Goal: Entertainment & Leisure: Consume media (video, audio)

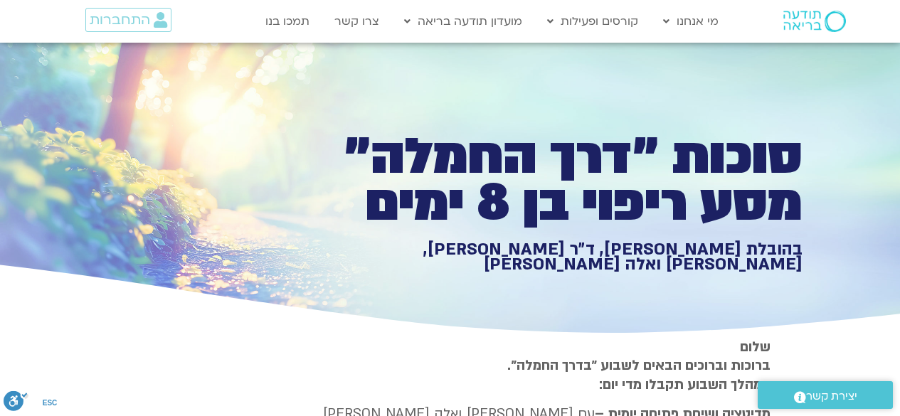
type input "1139.36"
type input "992.52"
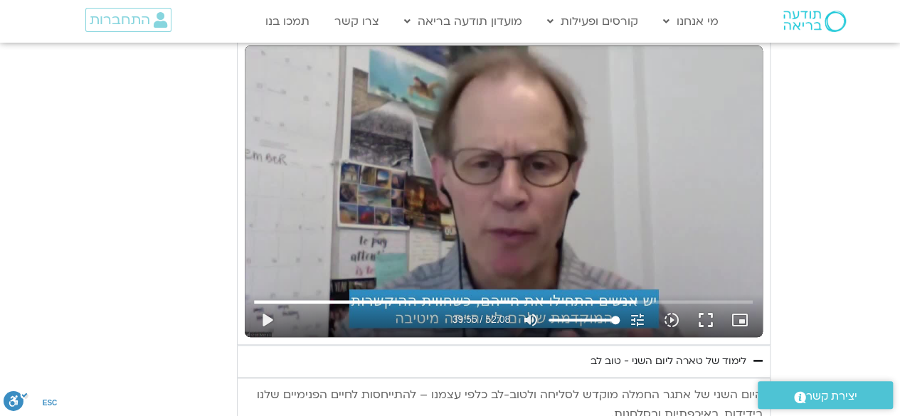
scroll to position [3356, 0]
type input "1139.36"
type input "992.52"
type input "1139.36"
type input "992.52"
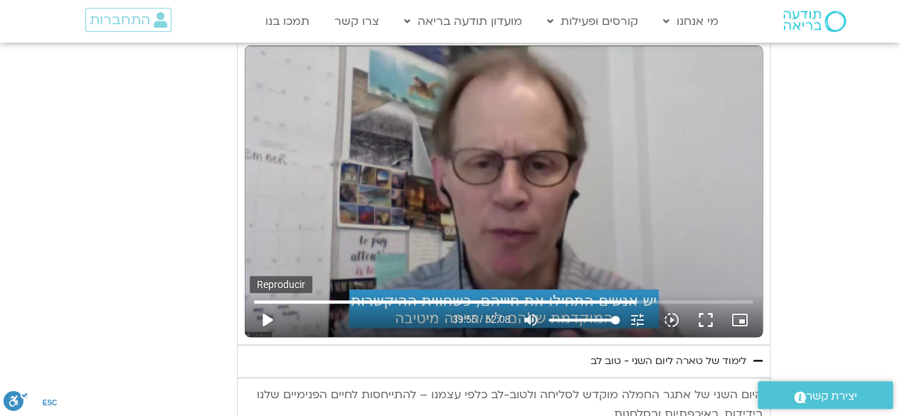
type input "1139.36"
type input "992.52"
type input "1139.36"
type input "992.52"
type input "1139.36"
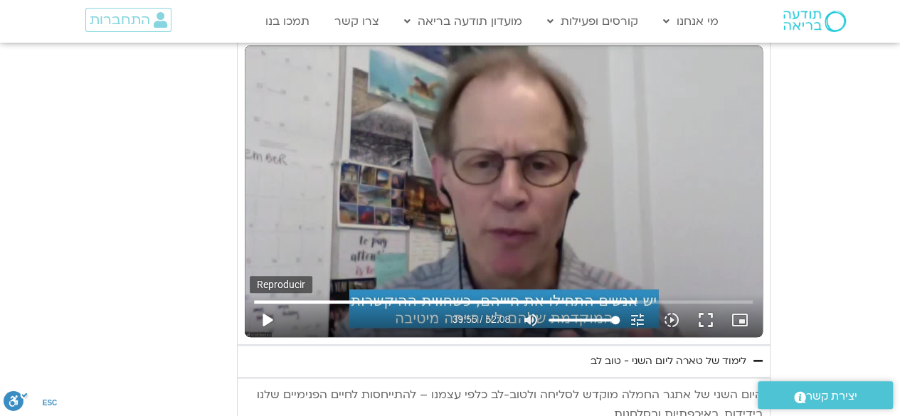
type input "992.52"
type input "1139.36"
type input "992.52"
type input "1139.36"
type input "992.52"
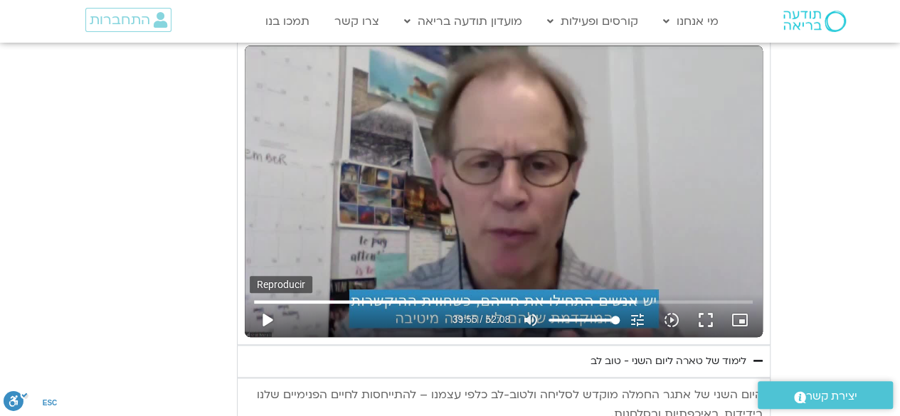
type input "1139.36"
type input "992.52"
click at [265, 303] on button "play_arrow" at bounding box center [267, 320] width 34 height 34
type input "2395.839859"
type input "1139.36"
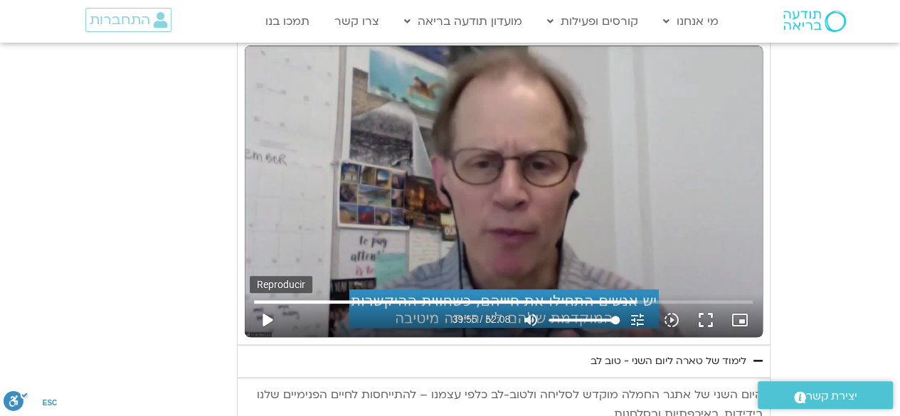
type input "992.52"
type input "1139.36"
type input "992.52"
type input "2395.850823"
type input "992.52"
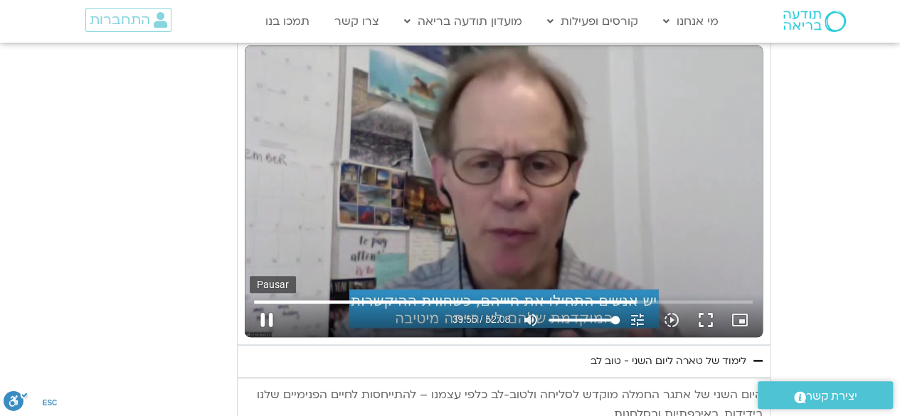
type input "1139.36"
type input "2395.959084"
type input "992.52"
type input "1139.36"
type input "2396.093238"
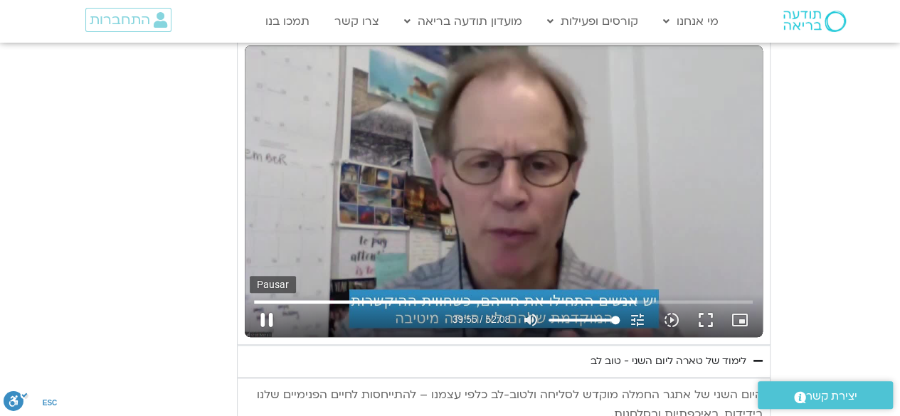
type input "992.52"
type input "1139.36"
type input "2396.221087"
type input "992.52"
type input "1139.36"
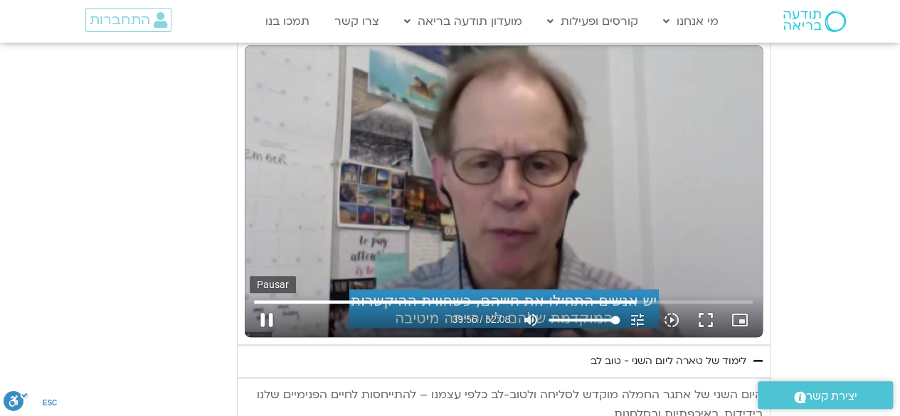
type input "2396.357202"
type input "992.52"
type input "2396.485404"
type input "992.52"
type input "1139.36"
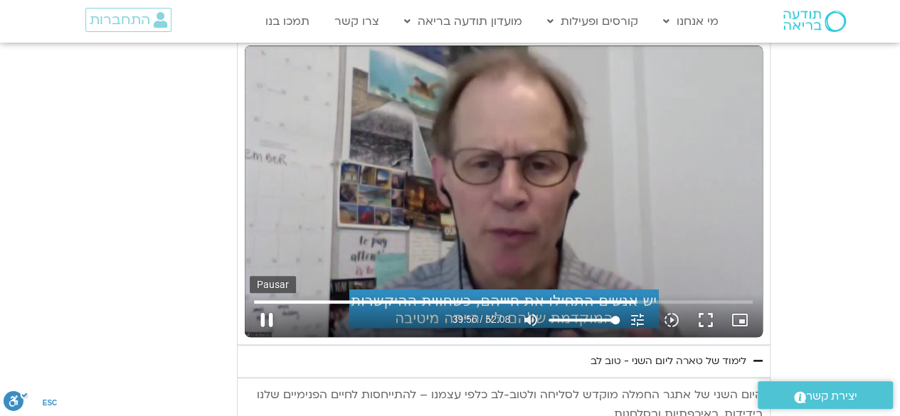
type input "2396.622454"
type input "992.52"
type input "2396.750148"
type input "992.52"
type input "1139.36"
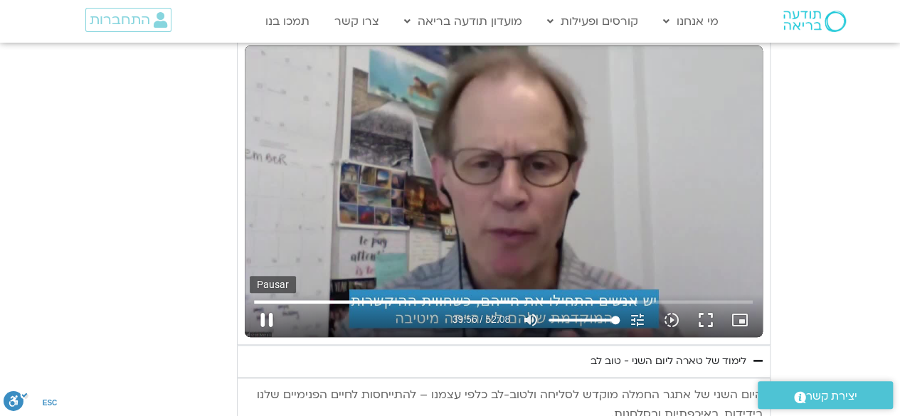
type input "2396.88999"
type input "992.52"
type input "1139.36"
type input "2397.024046"
type input "992.52"
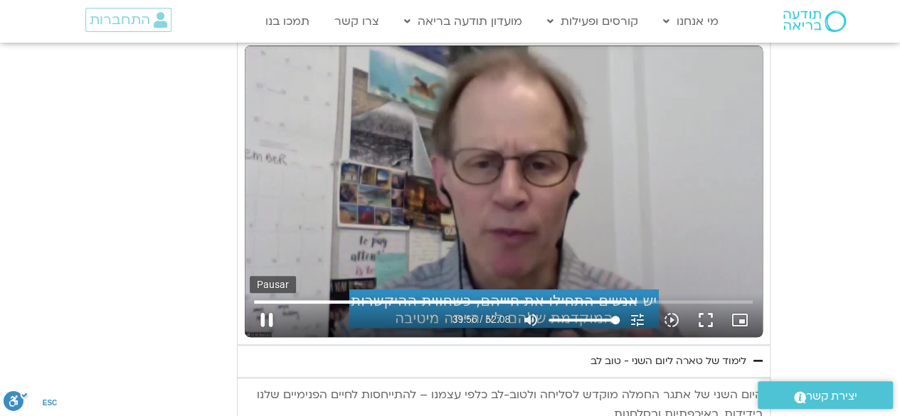
type input "2397.154273"
type input "992.52"
type input "1139.36"
type input "2397.28627"
type input "992.52"
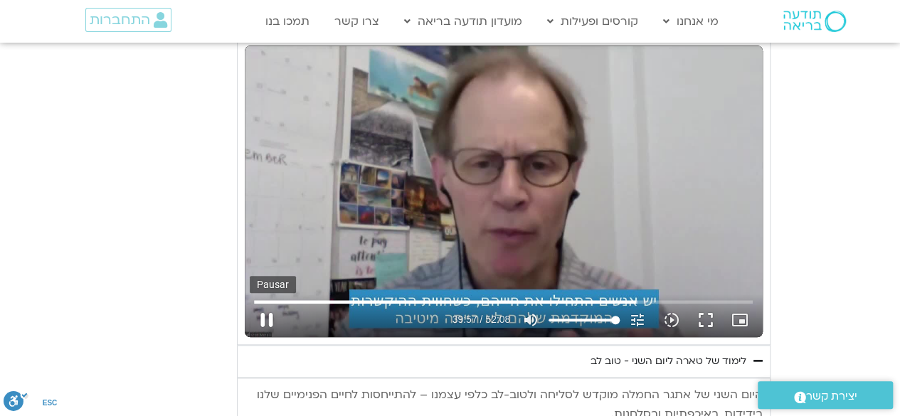
type input "1139.36"
type input "2397.421452"
type input "992.52"
type input "1139.36"
type input "2397.561891"
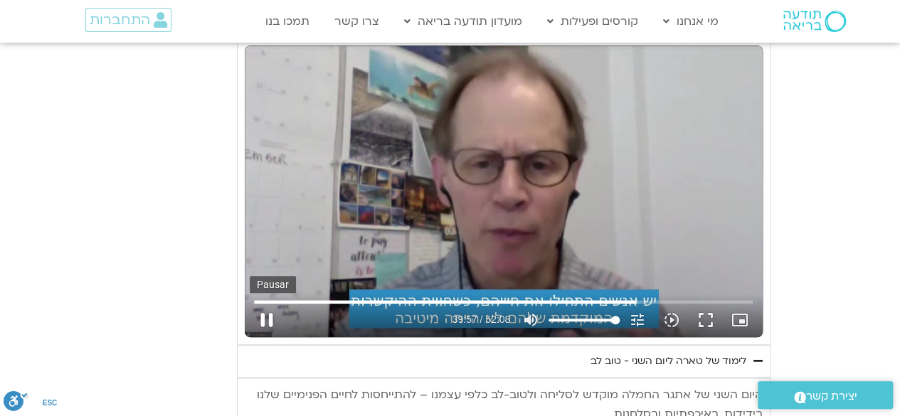
type input "992.52"
type input "2397.687401"
type input "1139.36"
type input "992.52"
type input "2397.820067"
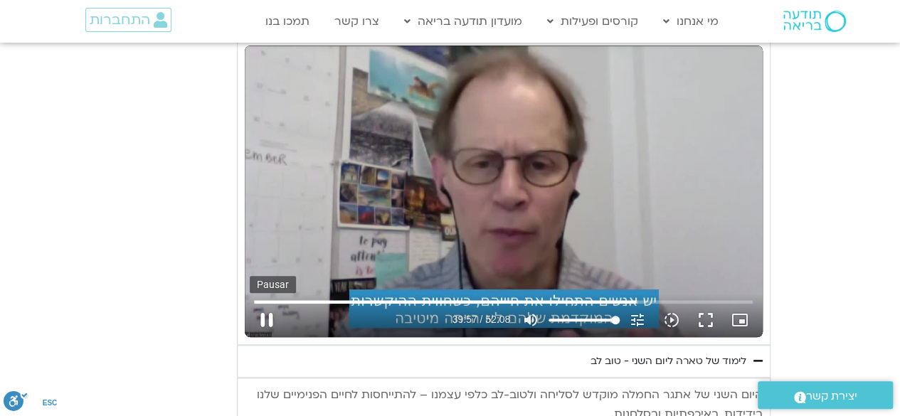
type input "992.52"
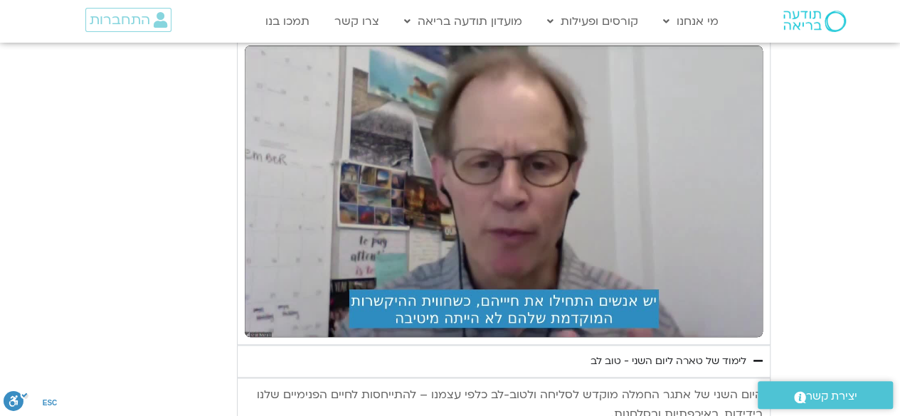
type input "1139.36"
type input "992.52"
type input "1139.36"
type input "992.52"
type input "1139.36"
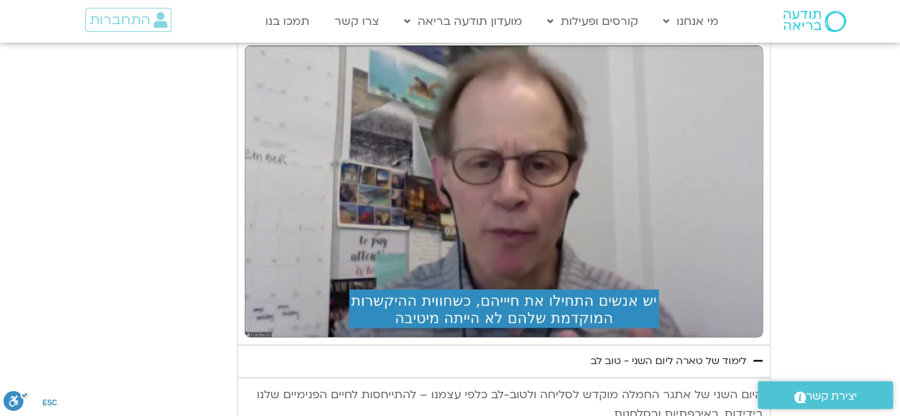
type input "992.52"
type input "1139.36"
type input "992.52"
type input "1139.36"
type input "992.52"
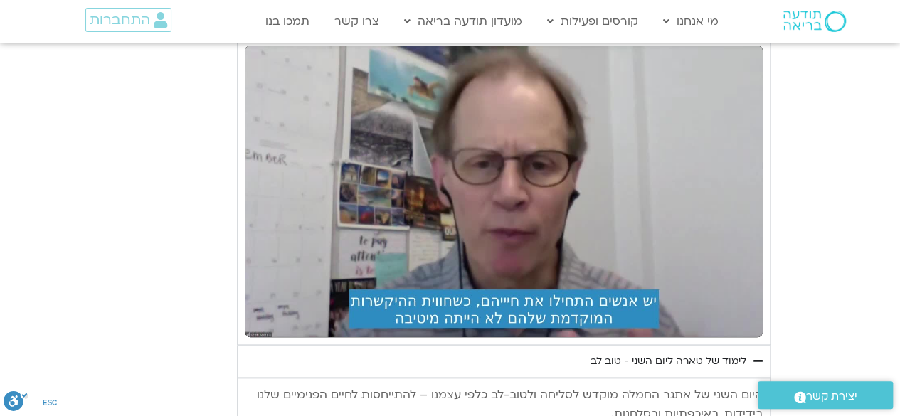
type input "1139.36"
type input "992.52"
type input "1139.36"
type input "992.52"
type input "1139.36"
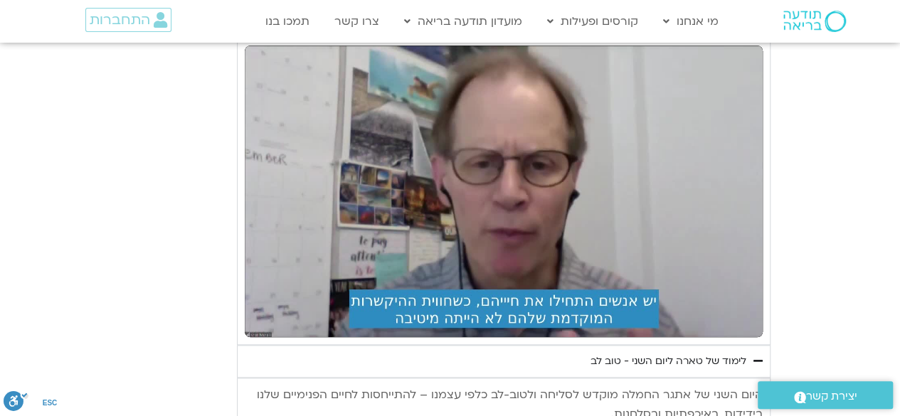
type input "992.52"
type input "1139.36"
type input "992.52"
type input "1139.36"
type input "992.52"
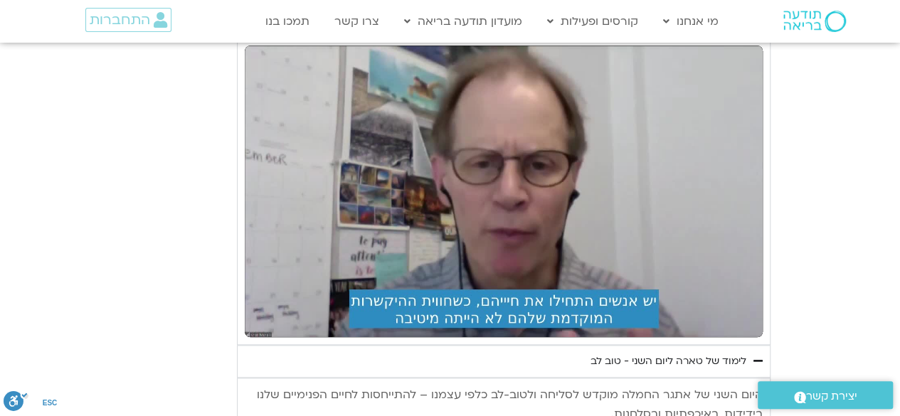
type input "1139.36"
type input "992.52"
type input "1139.36"
type input "992.52"
type input "1139.36"
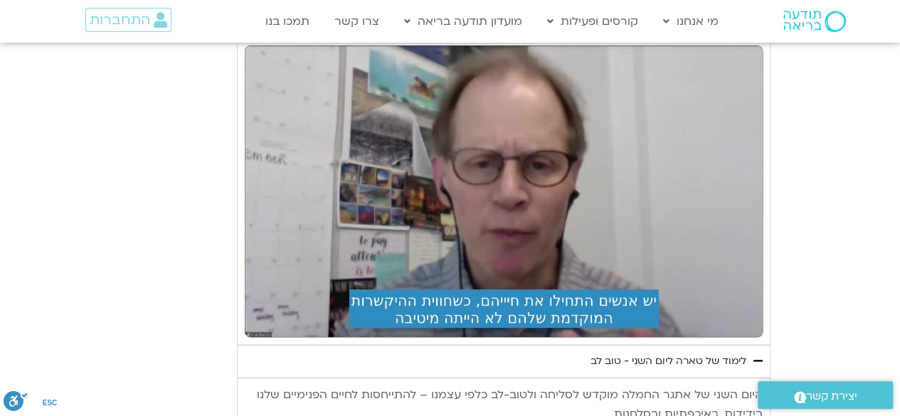
type input "992.52"
type input "1139.36"
type input "992.52"
type input "1139.36"
type input "992.52"
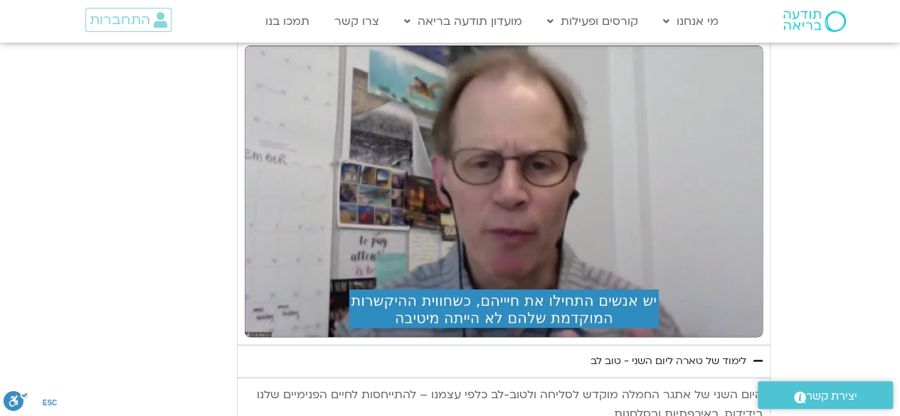
type input "1139.36"
type input "992.52"
type input "1139.36"
type input "992.52"
type input "1139.36"
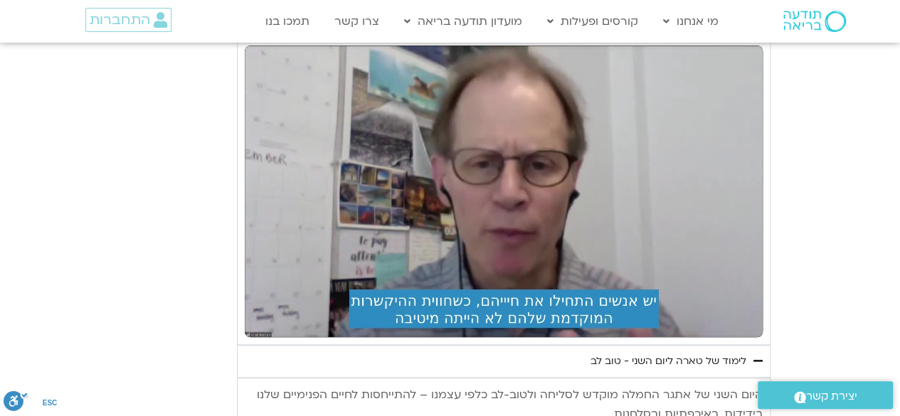
type input "992.52"
type input "1139.36"
type input "992.52"
type input "1139.36"
type input "992.52"
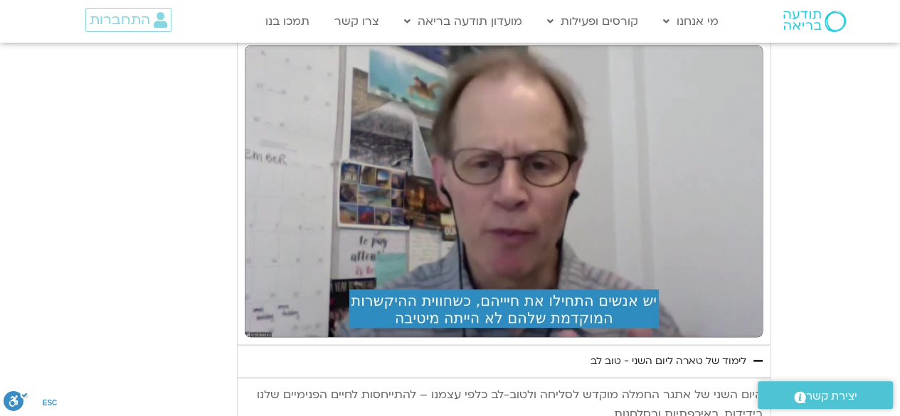
type input "1139.36"
type input "992.52"
type input "1139.36"
type input "992.52"
type input "1139.36"
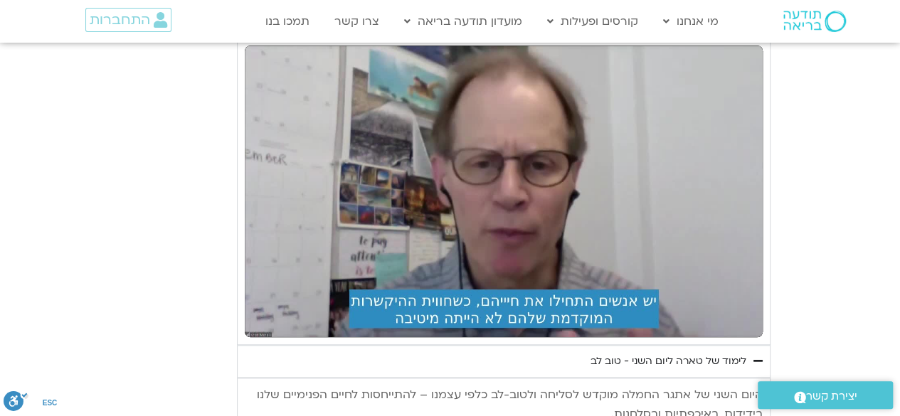
type input "992.52"
type input "1139.36"
type input "992.52"
type input "1139.36"
type input "992.52"
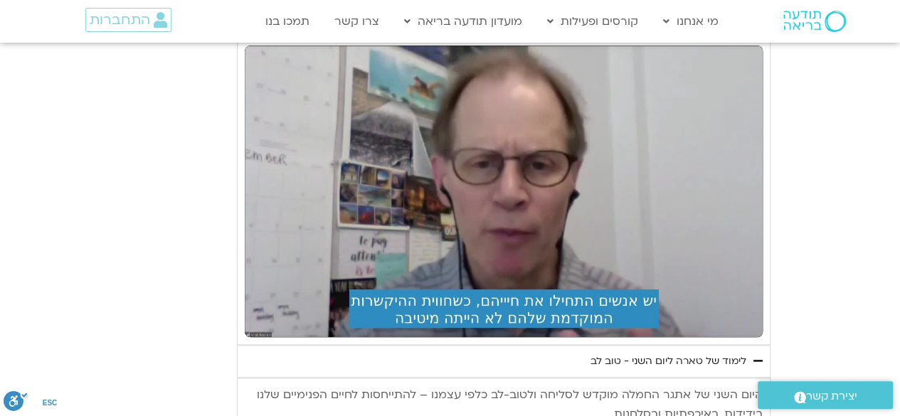
type input "1139.36"
type input "992.52"
type input "1139.36"
type input "992.52"
type input "1139.36"
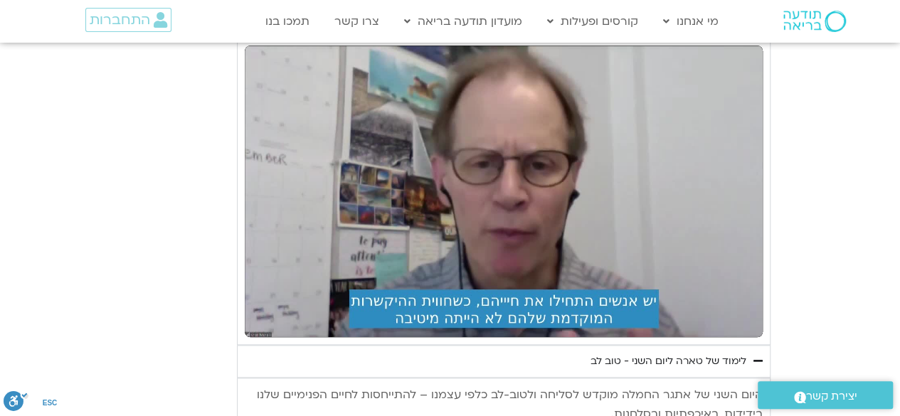
type input "992.52"
type input "1139.36"
type input "992.52"
type input "1139.36"
type input "992.52"
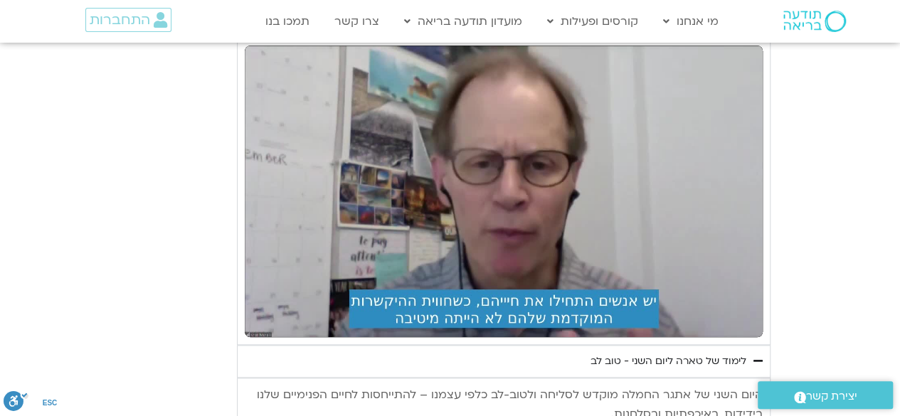
type input "1139.36"
type input "992.52"
type input "1139.36"
type input "992.52"
type input "1139.36"
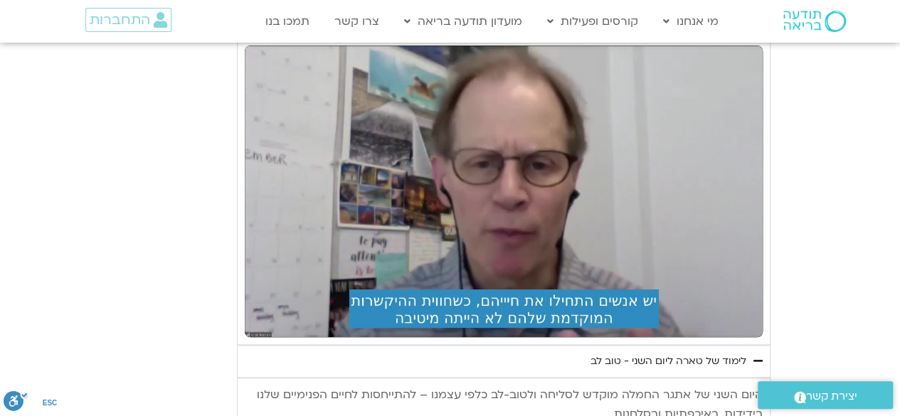
type input "992.52"
type input "1139.36"
type input "992.52"
type input "1139.36"
type input "992.52"
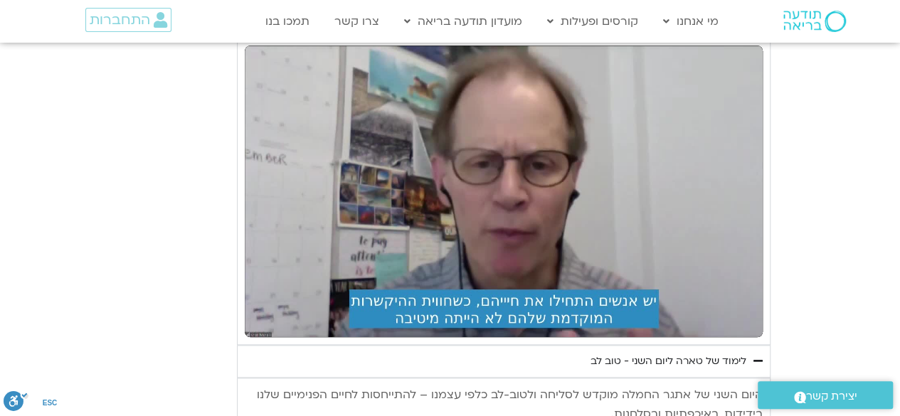
type input "1139.36"
type input "992.52"
type input "1139.36"
type input "992.52"
type input "1139.36"
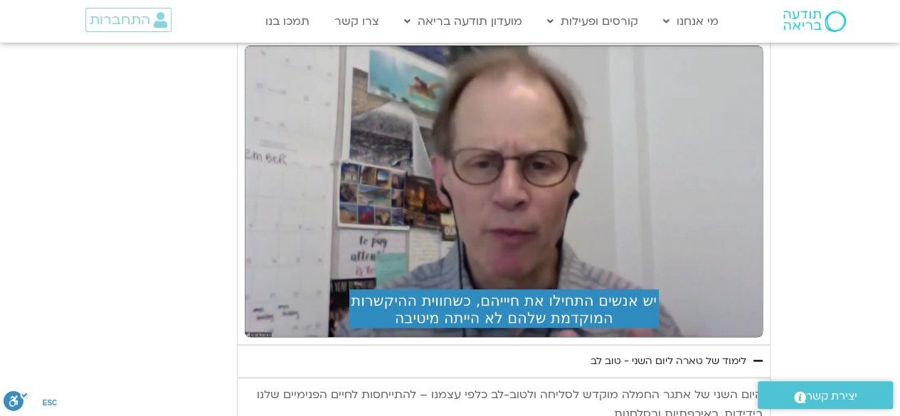
type input "992.52"
type input "1139.36"
type input "992.52"
type input "1139.36"
type input "992.52"
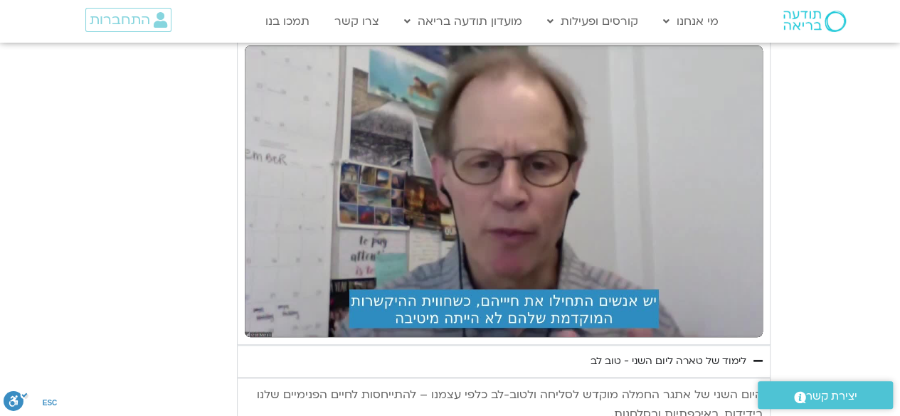
type input "1139.36"
type input "992.52"
type input "1139.36"
type input "992.52"
type input "1139.36"
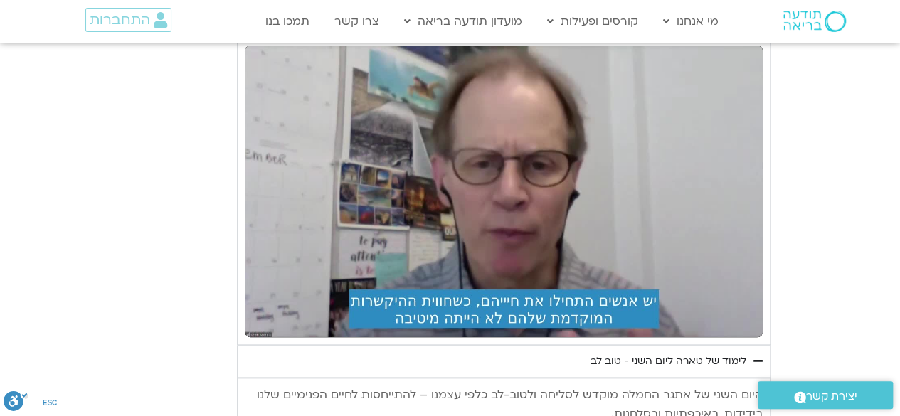
type input "992.52"
type input "1139.36"
type input "992.52"
type input "1139.36"
type input "992.52"
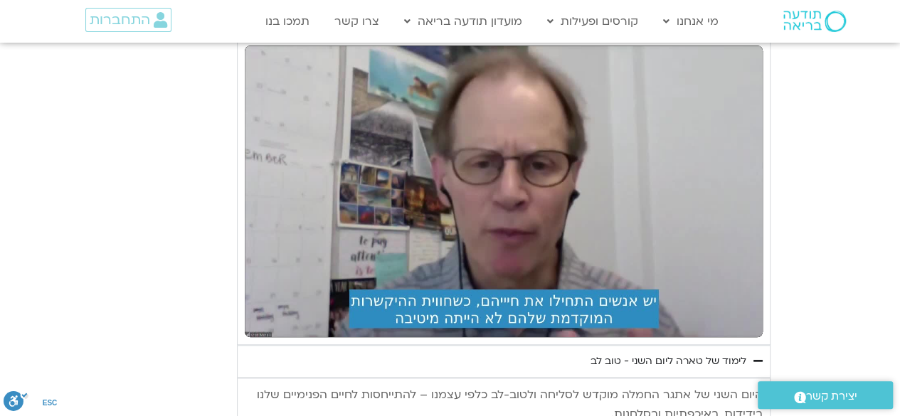
type input "1139.36"
type input "992.52"
type input "1139.36"
type input "992.52"
type input "1139.36"
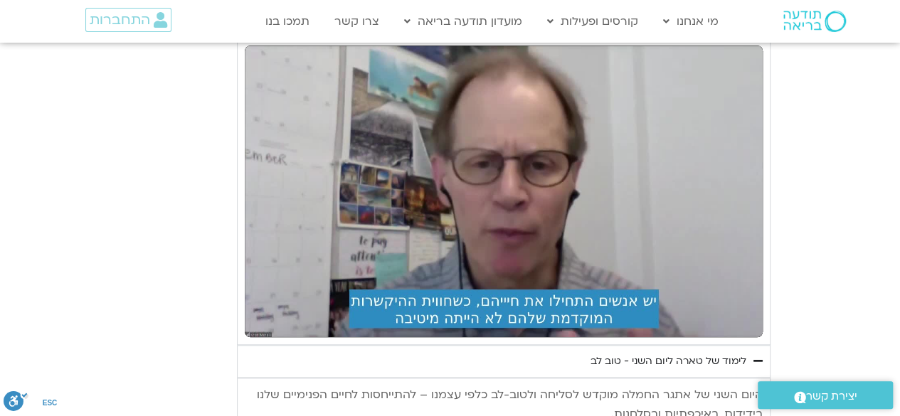
type input "992.52"
type input "1139.36"
type input "992.52"
type input "1139.36"
type input "992.52"
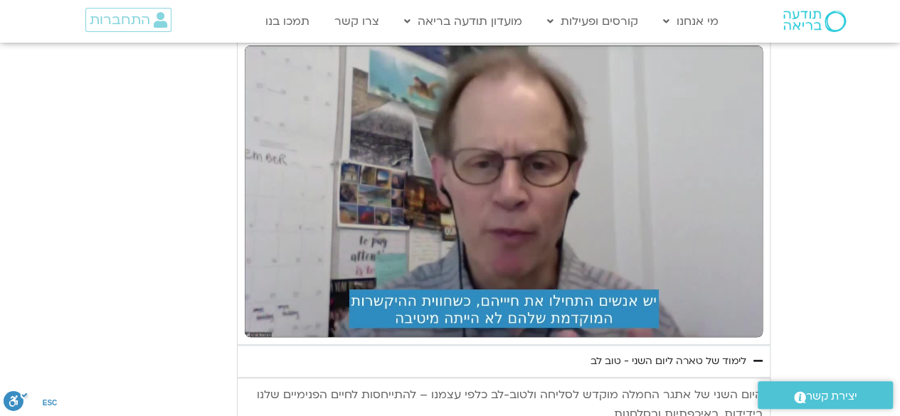
type input "1139.36"
type input "992.52"
type input "1139.36"
type input "992.52"
type input "1139.36"
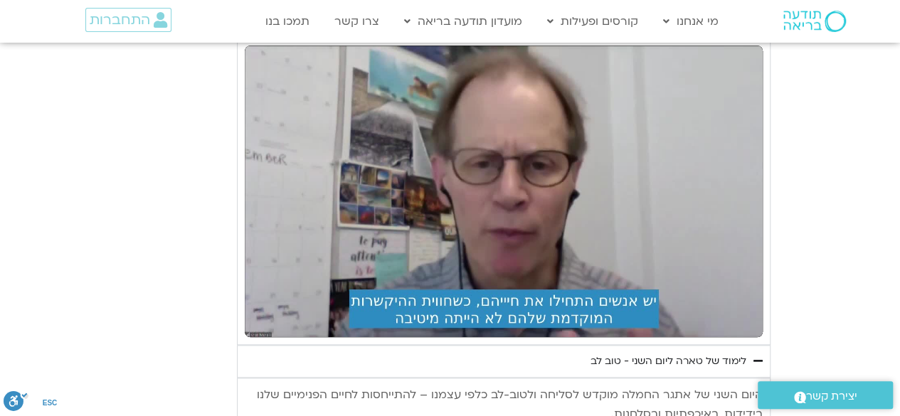
type input "992.52"
type input "1139.36"
type input "992.52"
type input "1139.36"
type input "992.52"
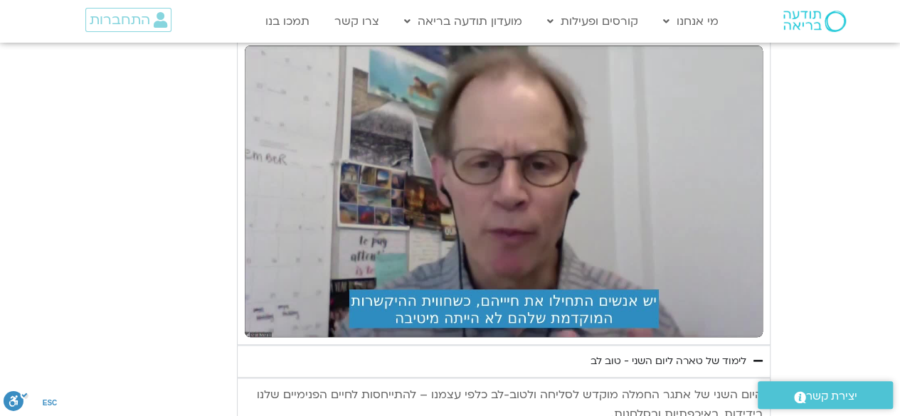
type input "1139.36"
type input "992.52"
type input "1139.36"
type input "992.52"
type input "1139.36"
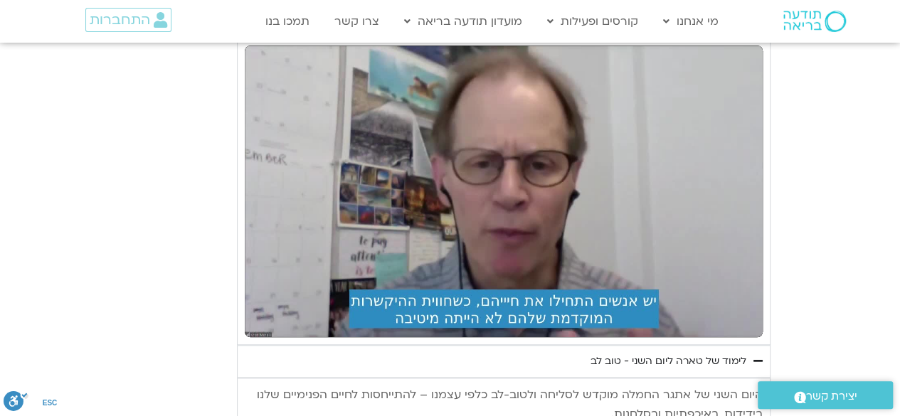
type input "992.52"
type input "1139.36"
type input "992.52"
type input "1139.36"
type input "992.52"
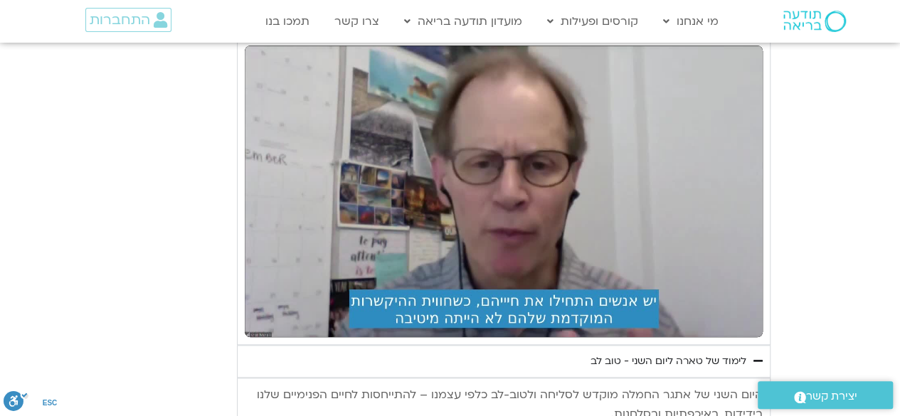
type input "1139.36"
type input "992.52"
type input "1139.36"
type input "992.52"
type input "1139.36"
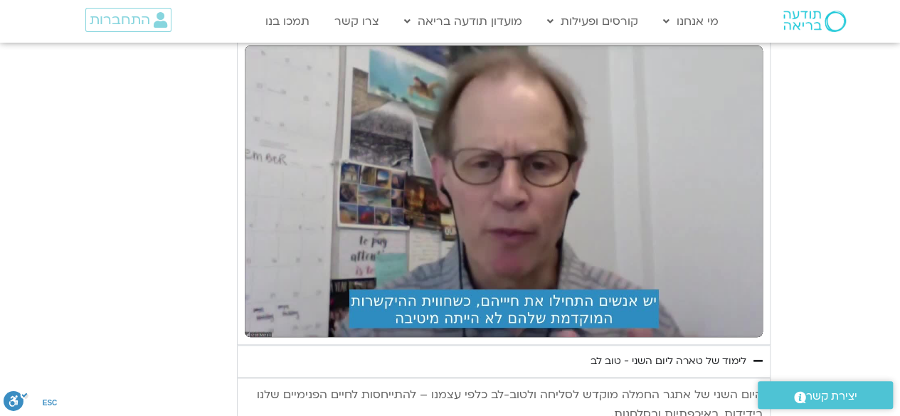
type input "992.52"
type input "1139.36"
type input "992.52"
type input "1139.36"
type input "992.52"
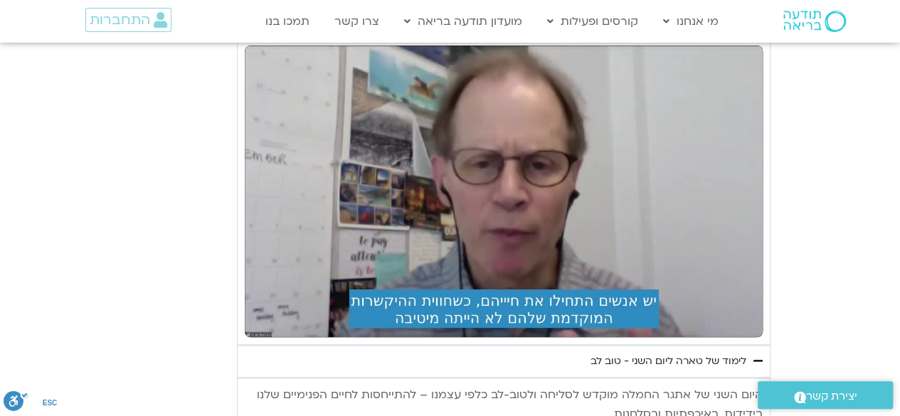
type input "1139.36"
type input "992.52"
type input "1139.36"
type input "992.52"
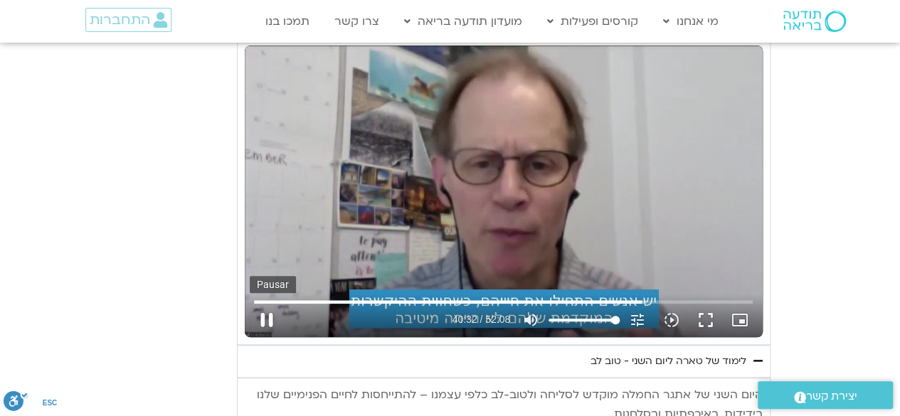
click at [266, 303] on button "pause" at bounding box center [267, 320] width 34 height 34
click at [268, 303] on button "play_arrow" at bounding box center [267, 320] width 34 height 34
click at [269, 303] on button "pause" at bounding box center [267, 320] width 34 height 34
click at [269, 303] on button "play_arrow" at bounding box center [267, 320] width 34 height 34
click at [271, 303] on button "pause" at bounding box center [267, 320] width 34 height 34
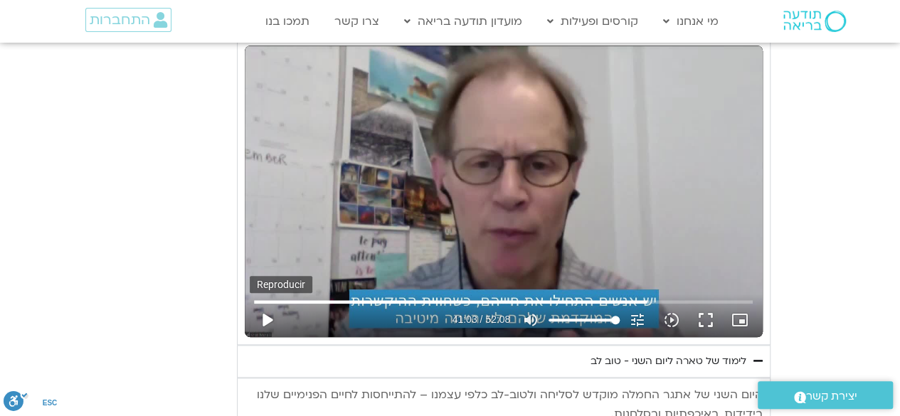
click at [266, 303] on button "play_arrow" at bounding box center [267, 320] width 34 height 34
click at [266, 303] on button "pause" at bounding box center [267, 320] width 34 height 34
click at [264, 303] on button "play_arrow" at bounding box center [267, 320] width 34 height 34
click at [271, 303] on button "pause" at bounding box center [267, 320] width 34 height 34
click at [263, 303] on button "play_arrow" at bounding box center [267, 320] width 34 height 34
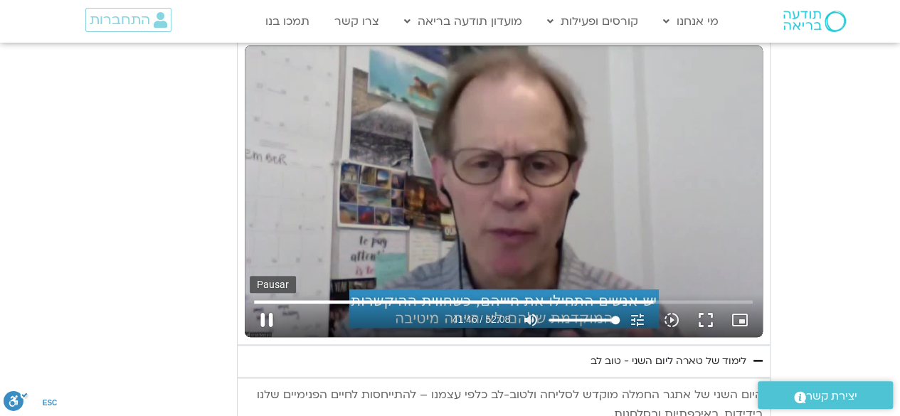
click at [260, 303] on button "pause" at bounding box center [267, 320] width 34 height 34
click at [268, 303] on button "play_arrow" at bounding box center [267, 320] width 34 height 34
click at [268, 303] on button "pause" at bounding box center [267, 320] width 34 height 34
click at [263, 303] on button "play_arrow" at bounding box center [267, 320] width 34 height 34
click at [265, 303] on button "pause" at bounding box center [267, 320] width 34 height 34
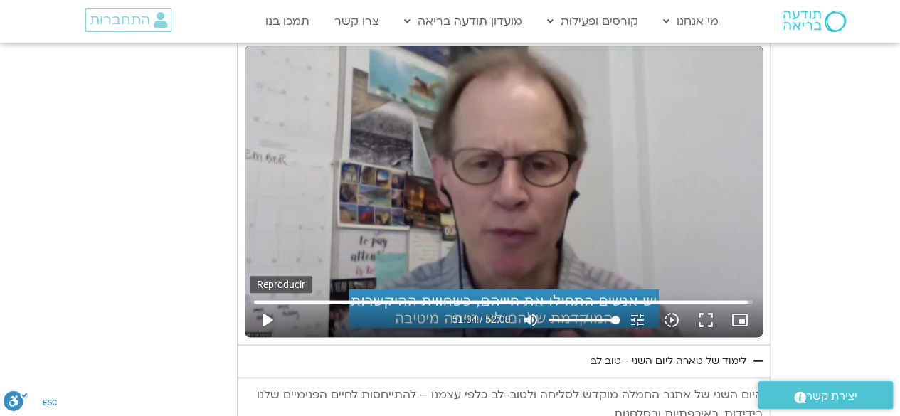
click at [265, 303] on button "play_arrow" at bounding box center [267, 320] width 34 height 34
click at [268, 303] on button "pause" at bounding box center [267, 320] width 34 height 34
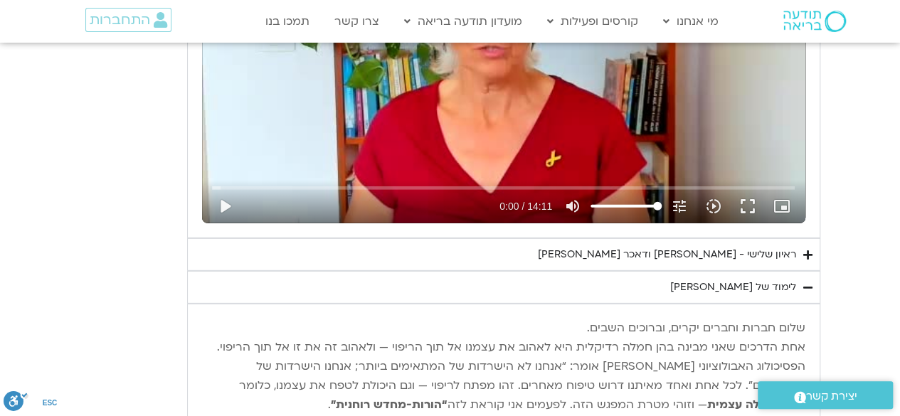
scroll to position [2003, 0]
click at [770, 248] on div "ראיון שלישי - [PERSON_NAME] ודאכר [PERSON_NAME]" at bounding box center [667, 254] width 258 height 17
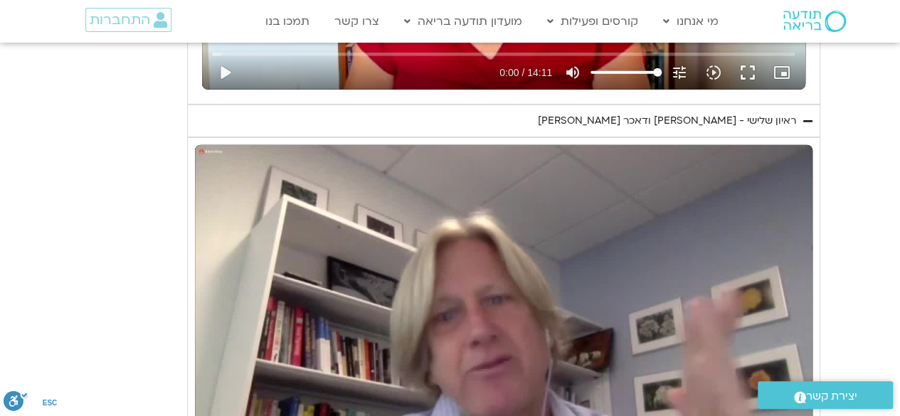
scroll to position [2133, 0]
